Goal: Information Seeking & Learning: Find specific fact

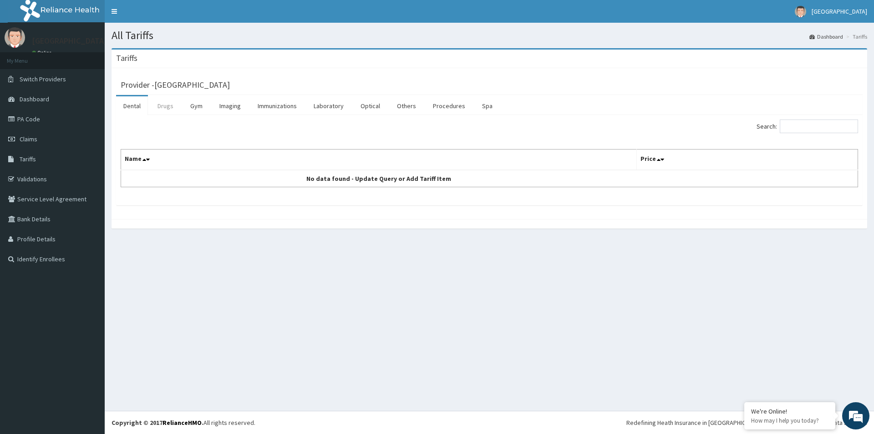
click at [176, 109] on link "Drugs" at bounding box center [165, 105] width 30 height 19
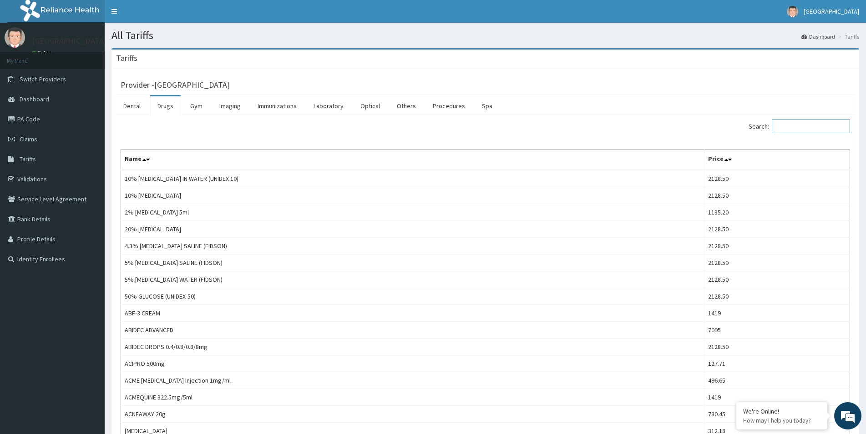
click at [806, 126] on input "Search:" at bounding box center [811, 127] width 78 height 14
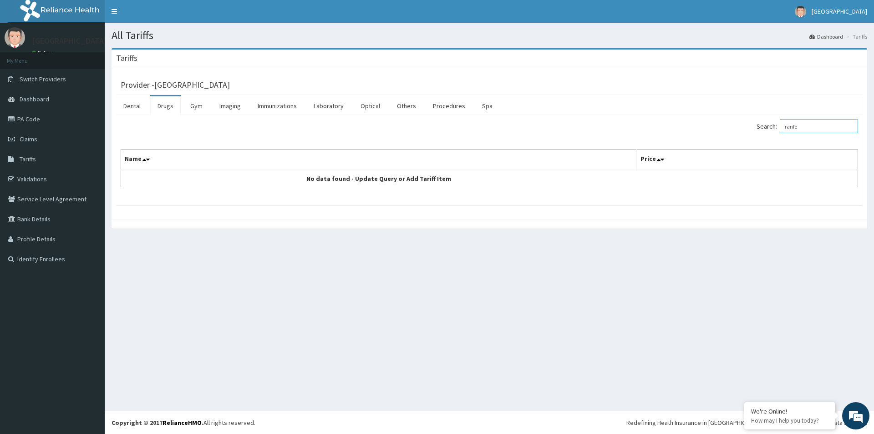
drag, startPoint x: 810, startPoint y: 123, endPoint x: 776, endPoint y: 126, distance: 34.7
click at [779, 126] on input "ranfe" at bounding box center [818, 127] width 78 height 14
type input "ranfe"
click at [36, 181] on link "Validations" at bounding box center [52, 179] width 105 height 20
click at [798, 126] on input "Search:" at bounding box center [818, 127] width 78 height 14
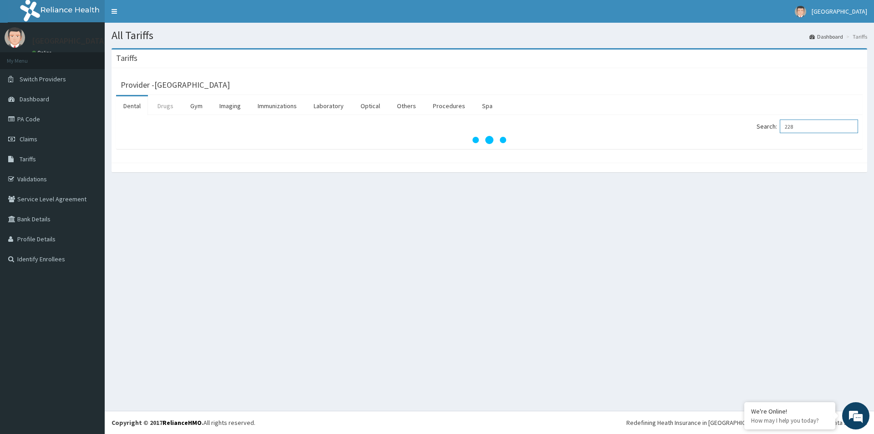
type input "228"
click at [166, 104] on link "Drugs" at bounding box center [165, 105] width 30 height 19
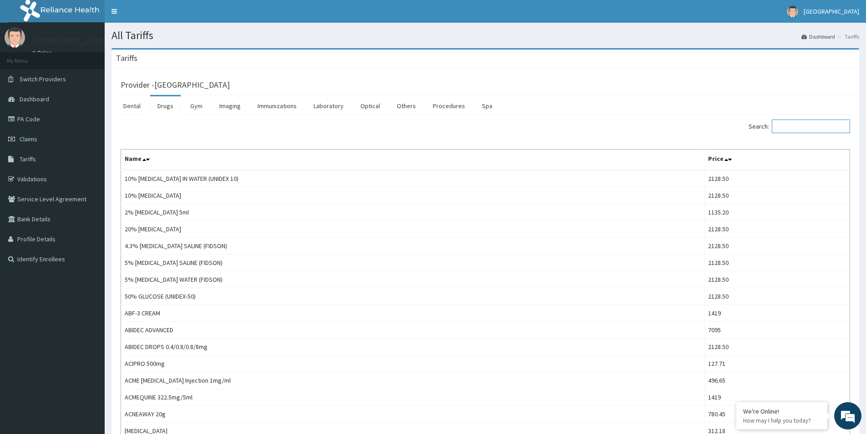
click at [791, 125] on input "Search:" at bounding box center [811, 127] width 78 height 14
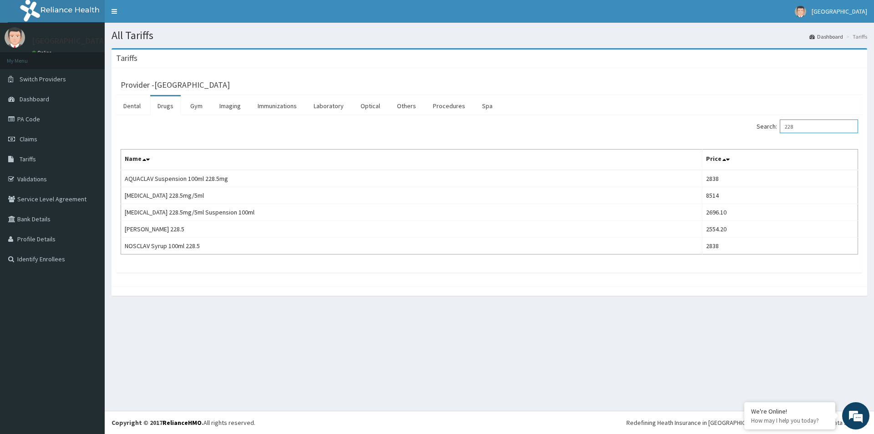
type input "228"
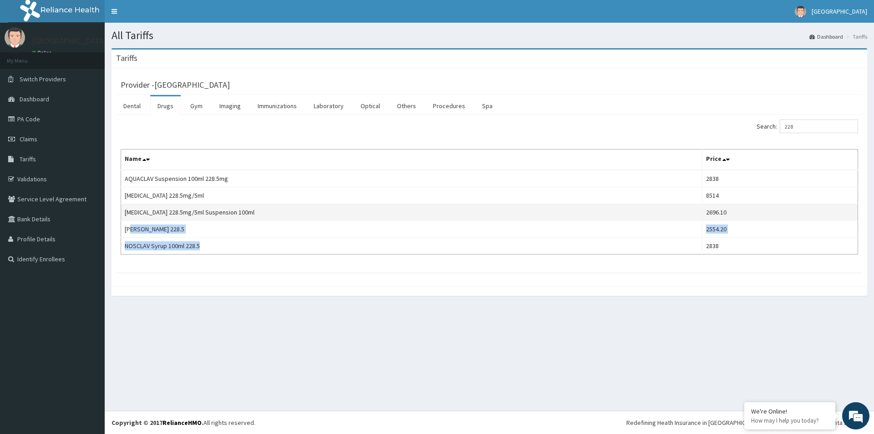
drag, startPoint x: 297, startPoint y: 265, endPoint x: 129, endPoint y: 215, distance: 174.7
click at [129, 218] on div "Search: 228 Name Price AQUACLAV Suspension 100ml 228.5mg 2838 [MEDICAL_DATA] 22…" at bounding box center [489, 194] width 746 height 158
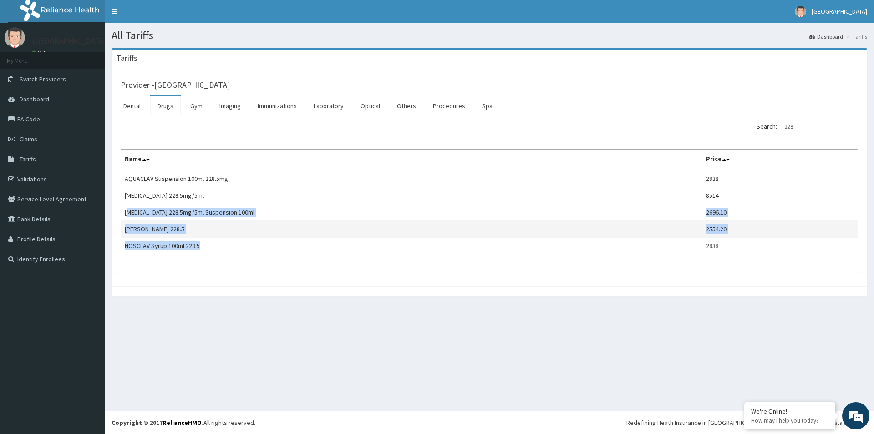
click at [400, 223] on td "[PERSON_NAME] 228.5" at bounding box center [411, 229] width 581 height 17
